Goal: Information Seeking & Learning: Learn about a topic

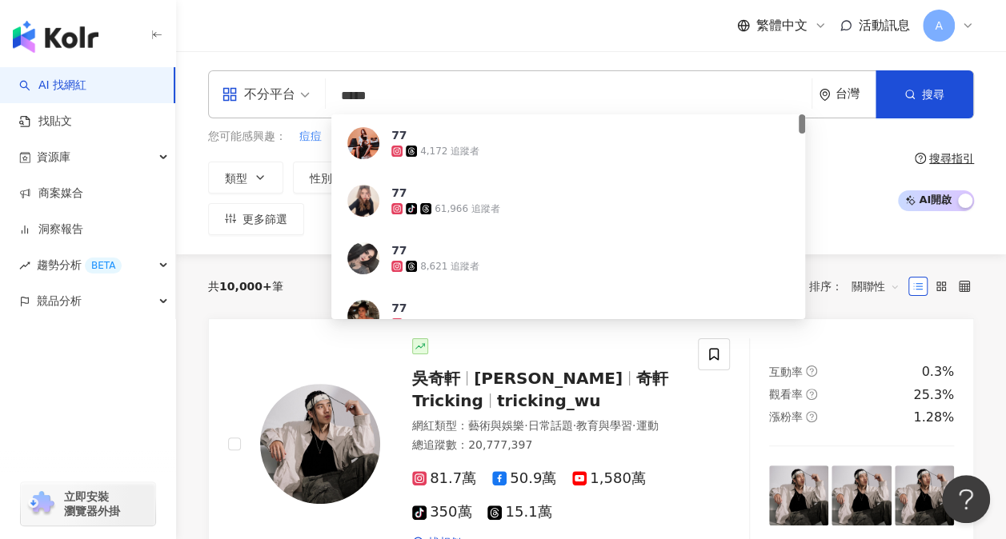
type input "****"
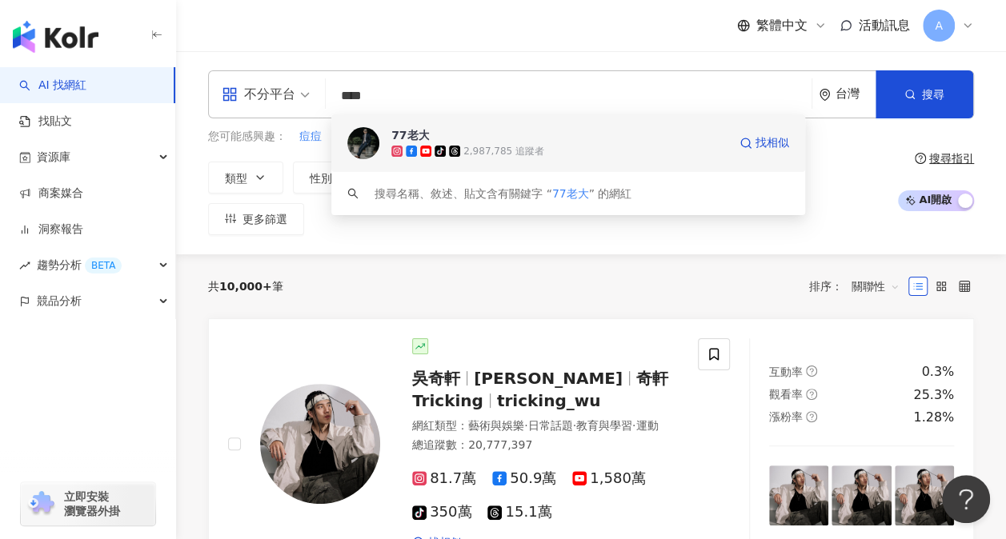
click at [411, 137] on div "77老大" at bounding box center [410, 135] width 38 height 16
